Goal: Task Accomplishment & Management: Use online tool/utility

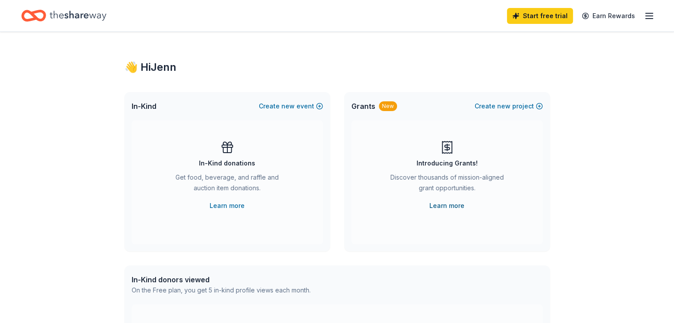
click at [440, 209] on link "Learn more" at bounding box center [446, 206] width 35 height 11
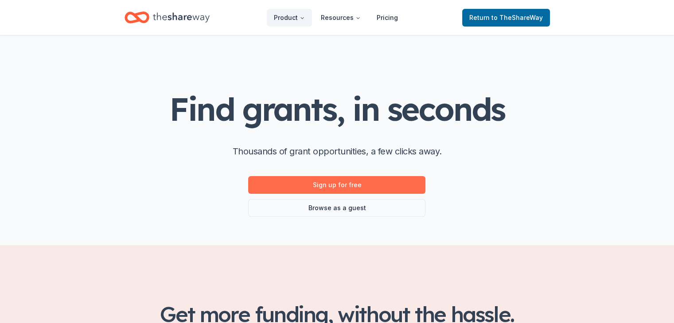
click at [331, 188] on link "Sign up for free" at bounding box center [336, 185] width 177 height 18
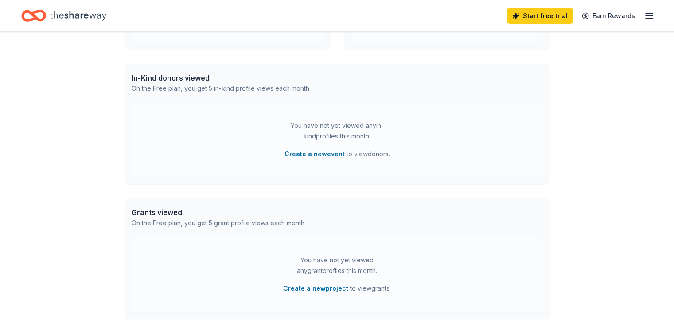
scroll to position [201, 0]
click at [331, 154] on button "Create a new event" at bounding box center [314, 155] width 60 height 11
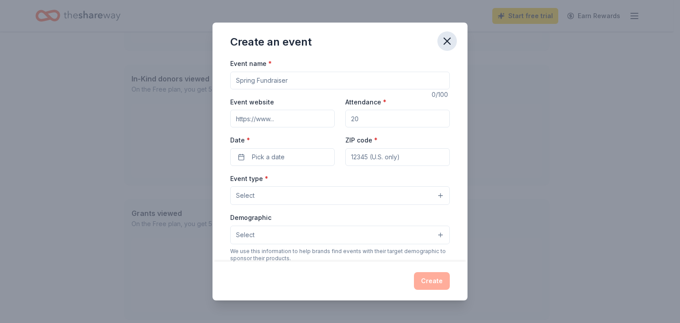
click at [453, 39] on icon "button" at bounding box center [447, 41] width 12 height 12
